Goal: Navigation & Orientation: Find specific page/section

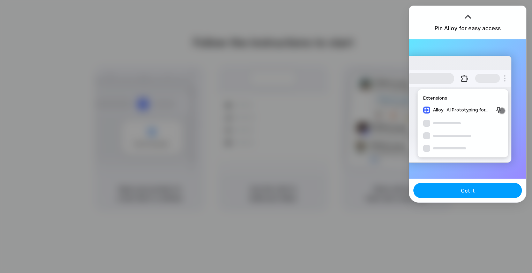
click at [476, 194] on button "Got it" at bounding box center [467, 190] width 108 height 15
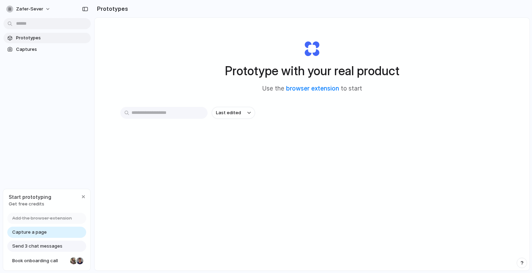
click at [25, 120] on div "Prototypes Captures" at bounding box center [47, 73] width 94 height 146
click at [47, 41] on span "Prototypes" at bounding box center [52, 38] width 72 height 7
